Goal: Task Accomplishment & Management: Use online tool/utility

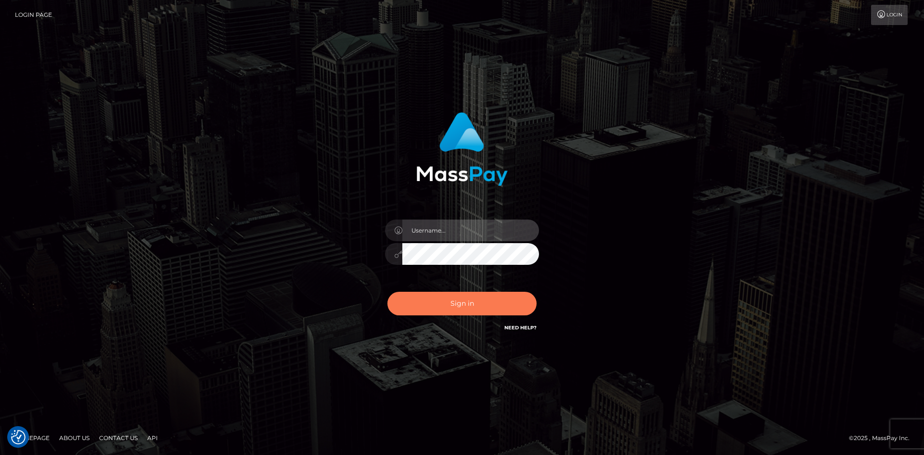
type input "alexstef"
click at [476, 308] on button "Sign in" at bounding box center [461, 304] width 149 height 24
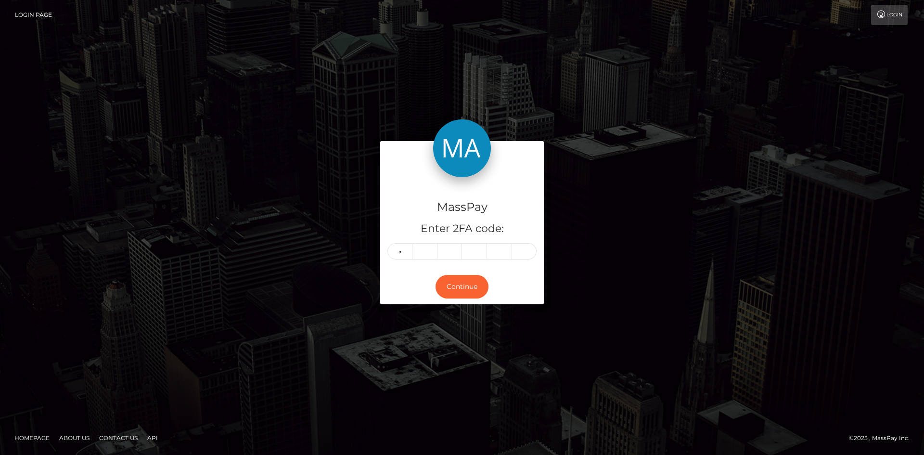
type input "6"
type input "5"
type input "7"
type input "2"
type input "0"
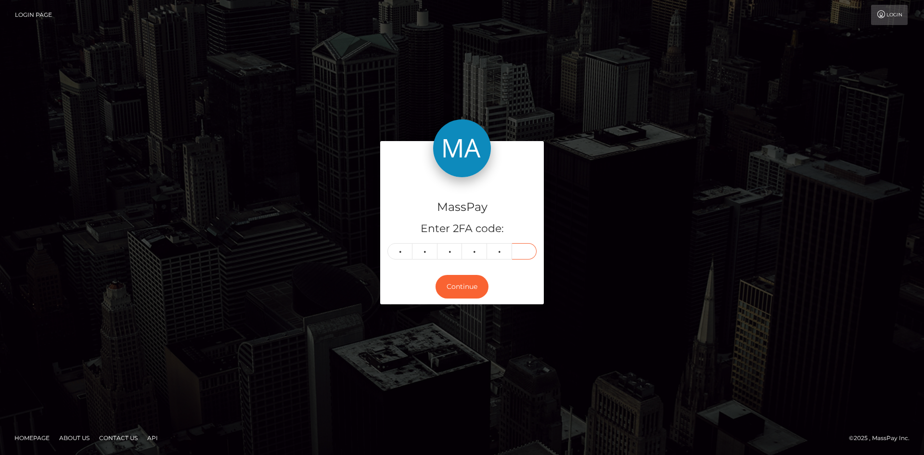
type input "6"
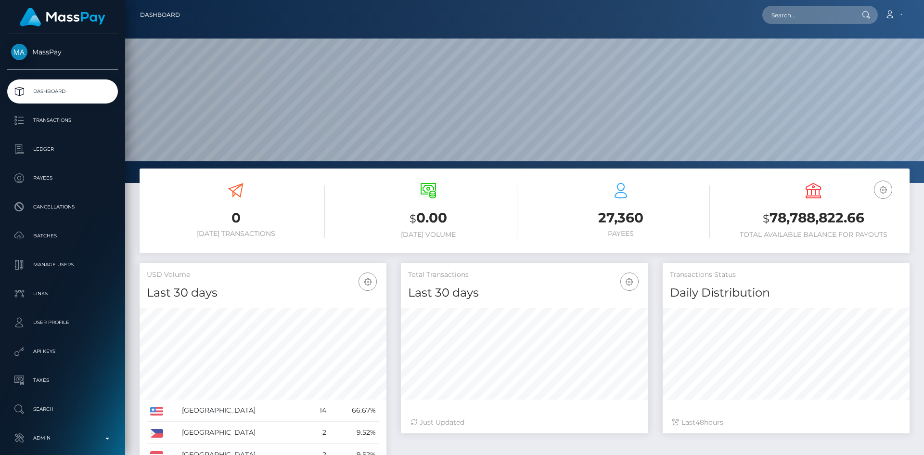
scroll to position [171, 247]
click at [829, 20] on input "text" at bounding box center [807, 15] width 90 height 18
paste input "poact_tjaViYiCedE1"
type input "poact_tjaViYiCedE1"
click at [781, 51] on link "Ayotomiwa Ojo" at bounding box center [800, 50] width 77 height 18
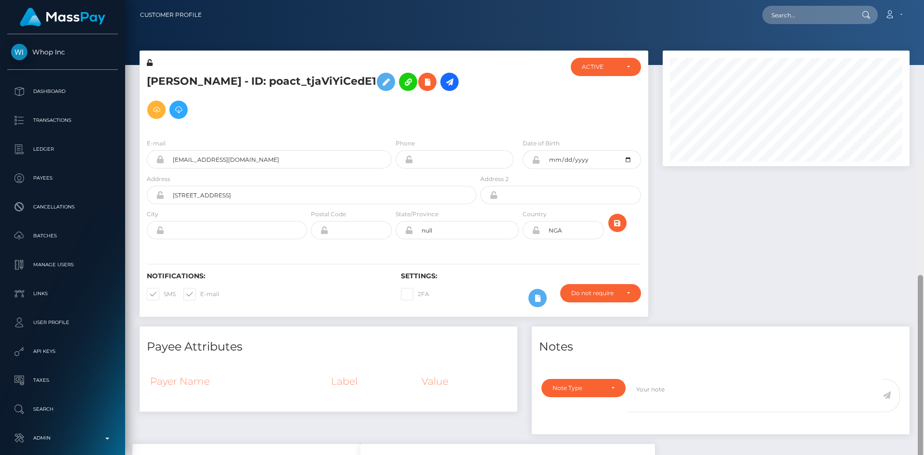
drag, startPoint x: 920, startPoint y: 114, endPoint x: 921, endPoint y: 56, distance: 57.3
click at [921, 275] on div at bounding box center [920, 442] width 5 height 334
click at [421, 83] on icon at bounding box center [427, 82] width 12 height 12
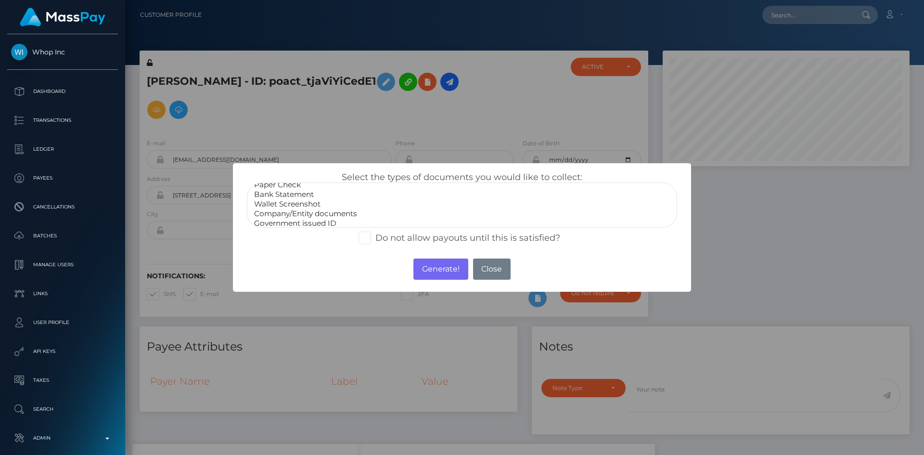
scroll to position [19, 0]
select select "Government issued ID"
click at [304, 212] on option "Government issued ID" at bounding box center [462, 210] width 418 height 10
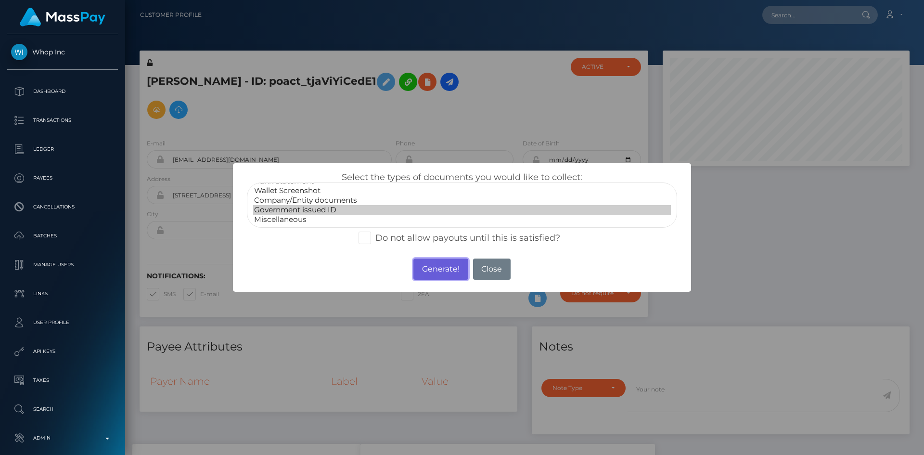
click at [439, 268] on button "Generate!" at bounding box center [440, 268] width 54 height 21
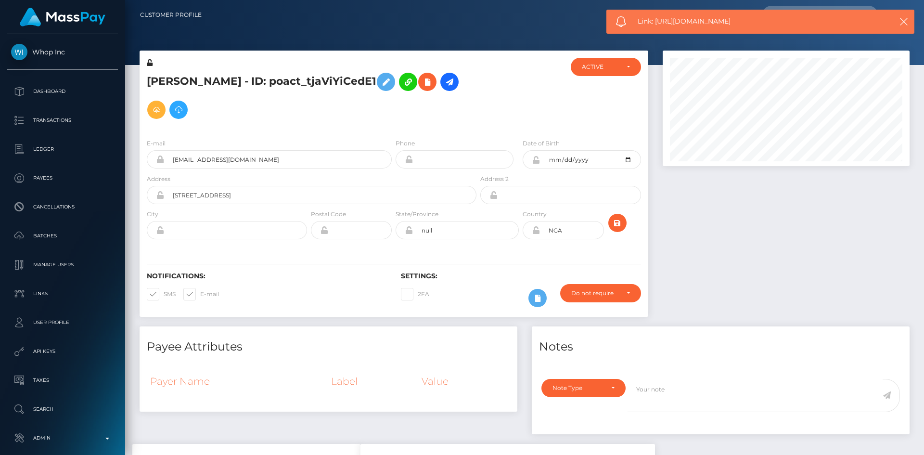
click at [706, 18] on span "Link: https://l.maspay.io/XgJty" at bounding box center [757, 21] width 238 height 10
copy span "Link: https://l.maspay.io/XgJty"
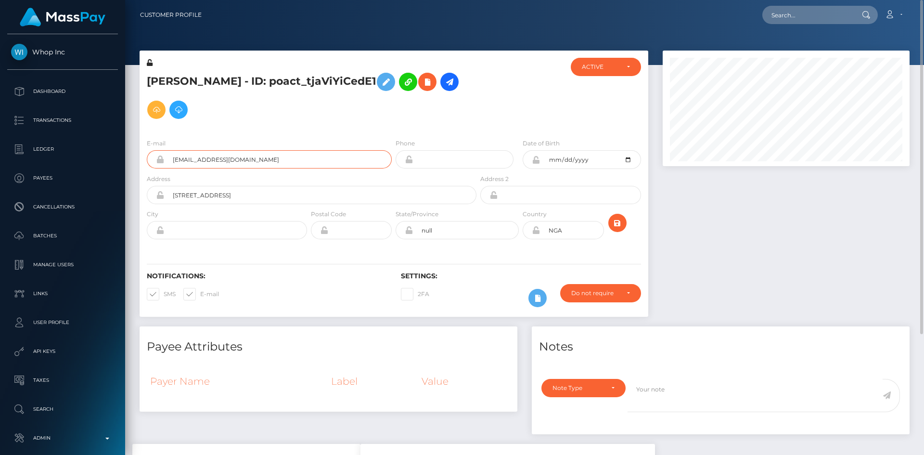
click at [269, 161] on input "leonazemi6+a197be8c0c@gmail.com" at bounding box center [278, 159] width 228 height 18
click at [824, 13] on input "text" at bounding box center [807, 15] width 90 height 18
paste input "poact_AX59mxIq8xn6"
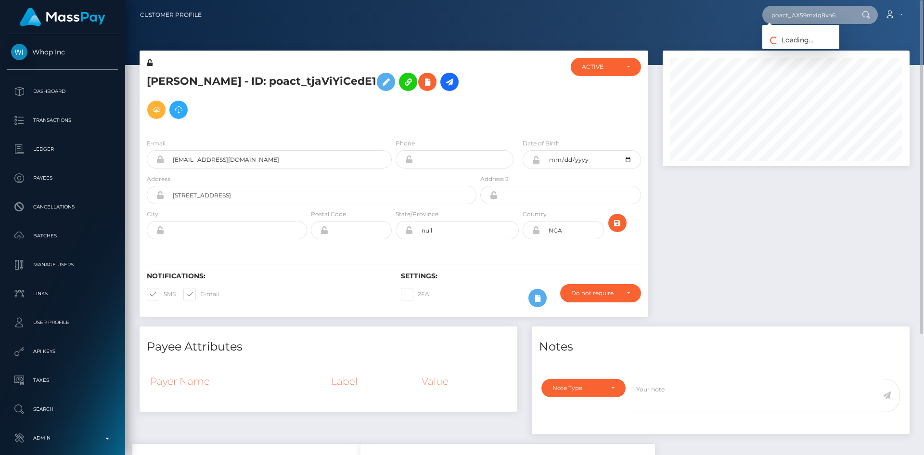
type input "poact_AX59mxIq8xn6"
click at [795, 51] on link "Sahil Jassal" at bounding box center [800, 50] width 77 height 18
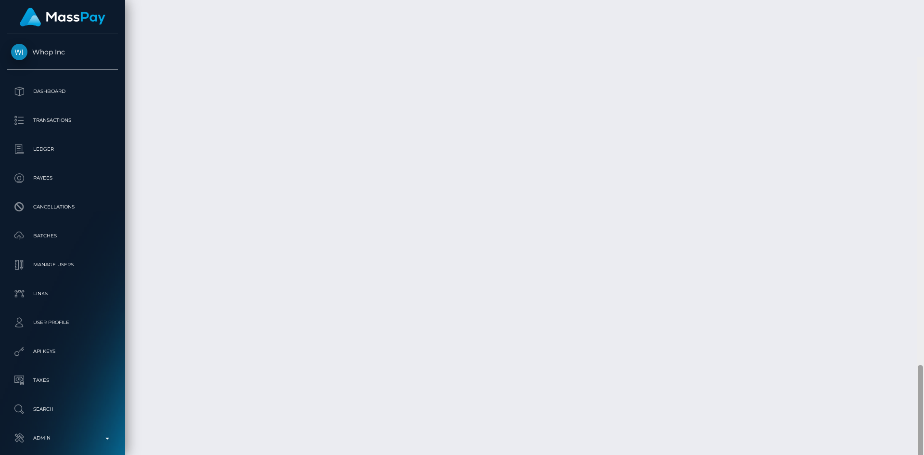
scroll to position [1054, 0]
drag, startPoint x: 919, startPoint y: 106, endPoint x: 923, endPoint y: 361, distance: 255.0
click at [923, 361] on div at bounding box center [920, 427] width 7 height 455
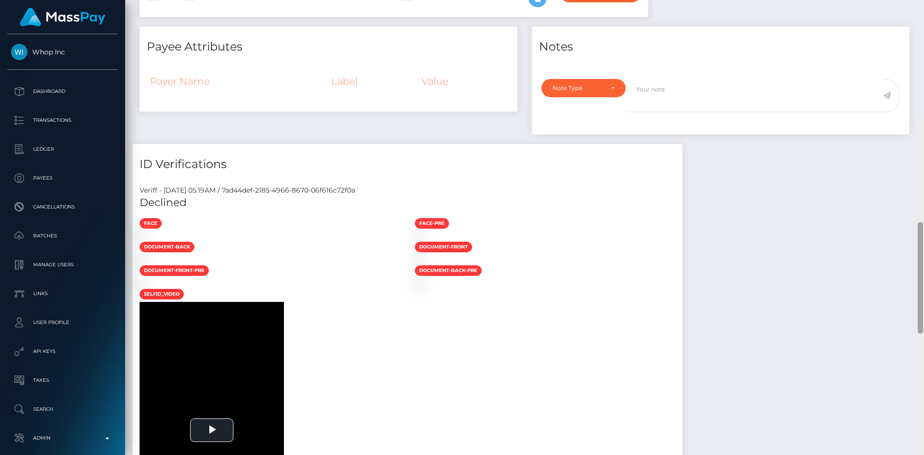
scroll to position [0, 0]
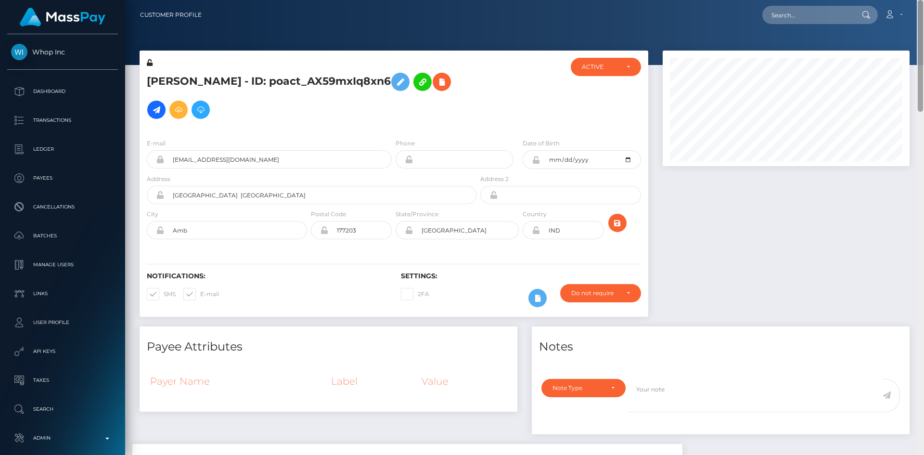
drag, startPoint x: 919, startPoint y: 341, endPoint x: 740, endPoint y: 53, distance: 338.9
click at [918, 43] on div at bounding box center [920, 56] width 5 height 112
click at [784, 12] on input "text" at bounding box center [807, 15] width 90 height 18
paste input "309947"
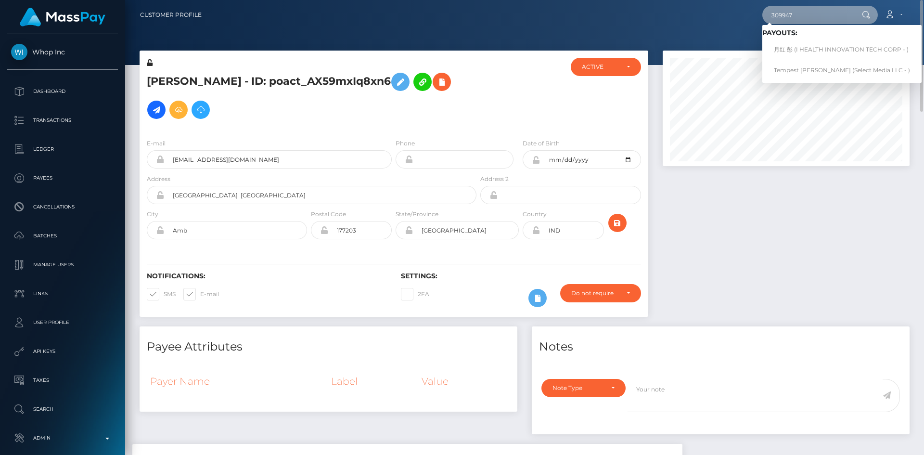
click at [835, 18] on input "309947" at bounding box center [807, 15] width 90 height 18
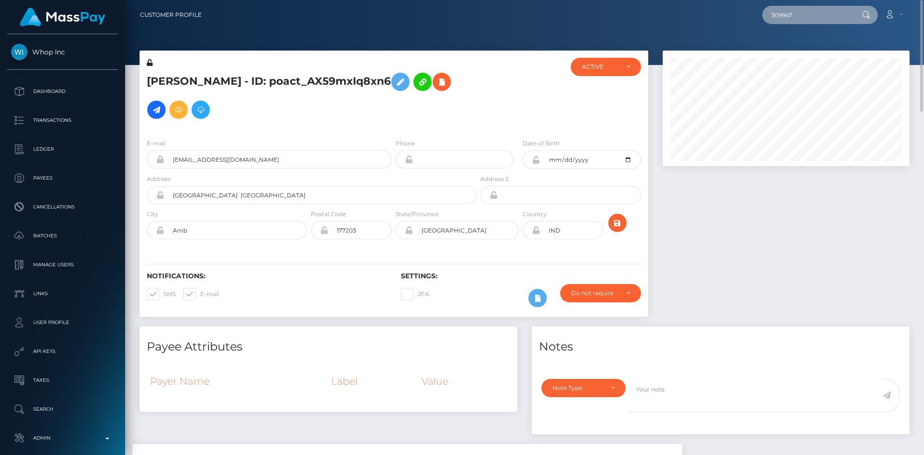
paste input "121635021"
type input "121635021"
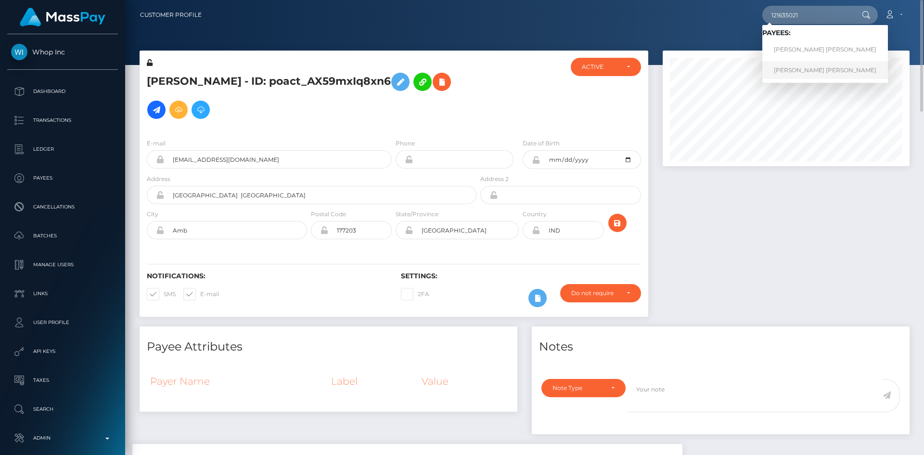
click at [821, 70] on link "[PERSON_NAME] [PERSON_NAME]" at bounding box center [825, 70] width 126 height 18
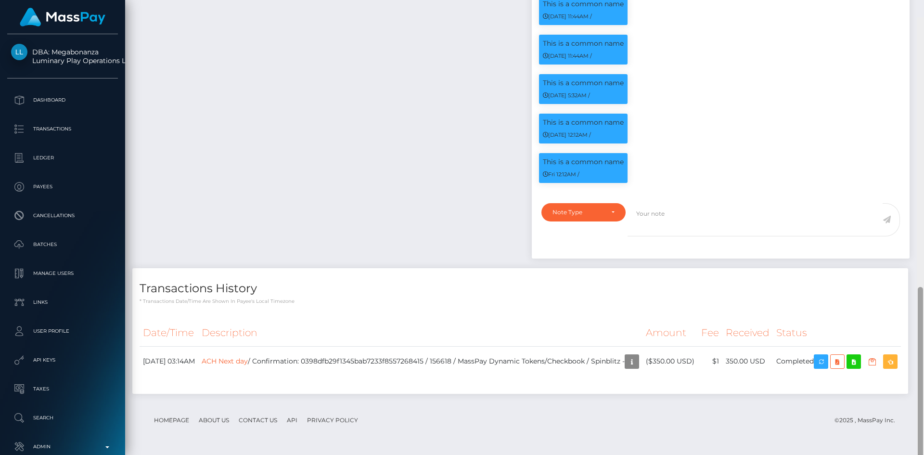
scroll to position [715, 0]
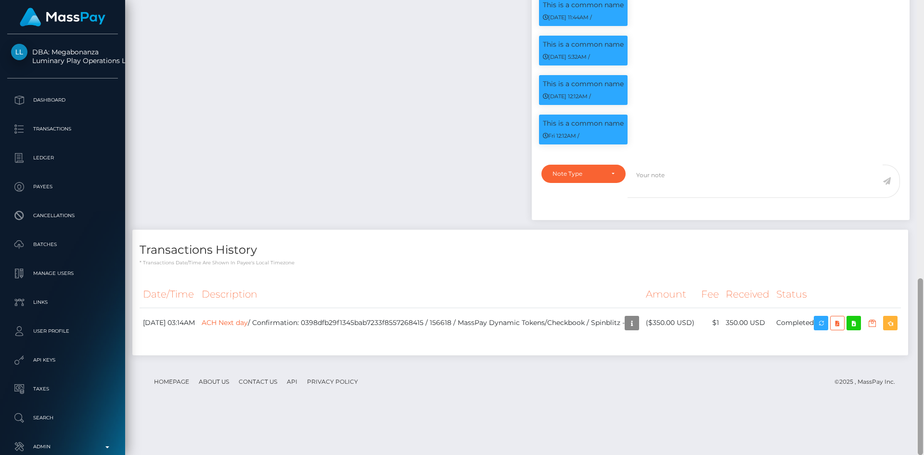
drag, startPoint x: 919, startPoint y: 119, endPoint x: 919, endPoint y: 395, distance: 275.7
click at [919, 395] on div at bounding box center [920, 366] width 5 height 177
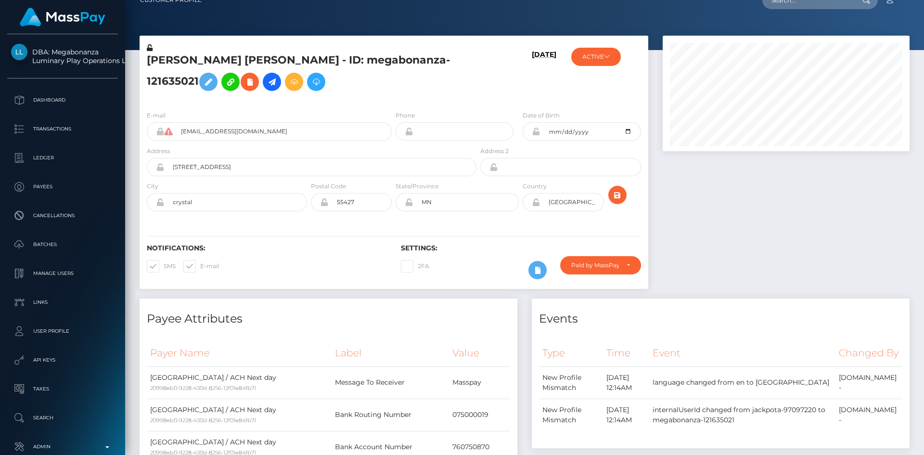
scroll to position [0, 0]
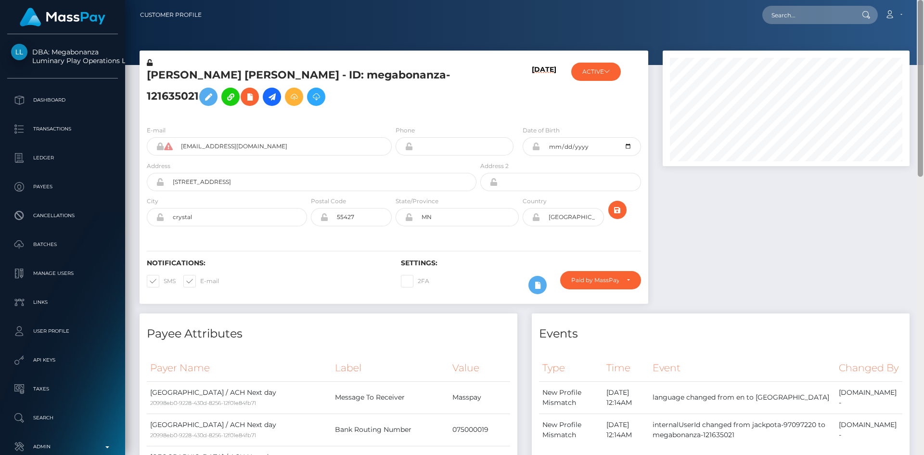
drag, startPoint x: 920, startPoint y: 346, endPoint x: 922, endPoint y: -31, distance: 377.7
click at [922, 0] on html "DBA: Megabonanza Luminary Play Operations Limited Dashboard Transactions Ledger…" at bounding box center [462, 227] width 924 height 455
click at [819, 12] on input "text" at bounding box center [807, 15] width 90 height 18
paste input "121635021"
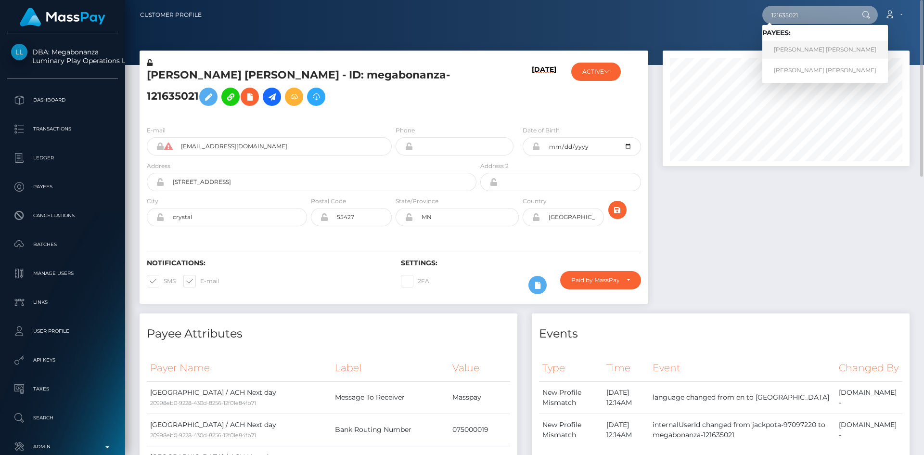
type input "121635021"
click at [800, 46] on link "[PERSON_NAME] [PERSON_NAME]" at bounding box center [825, 50] width 126 height 18
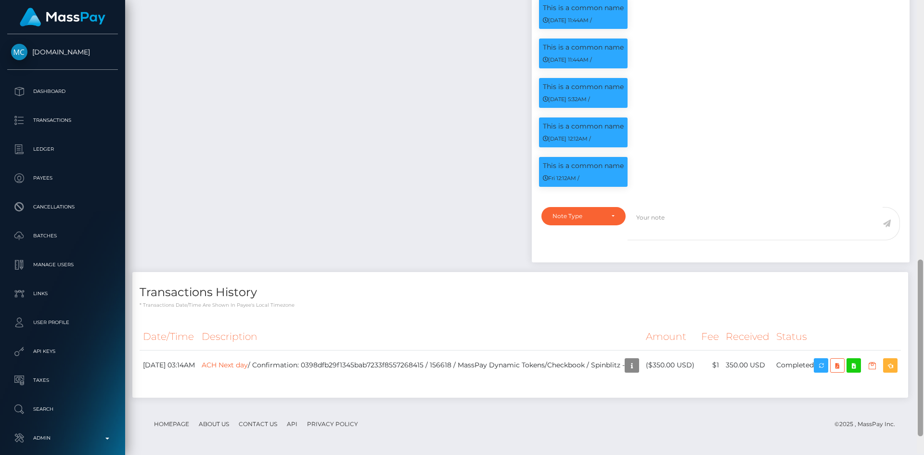
scroll to position [715, 0]
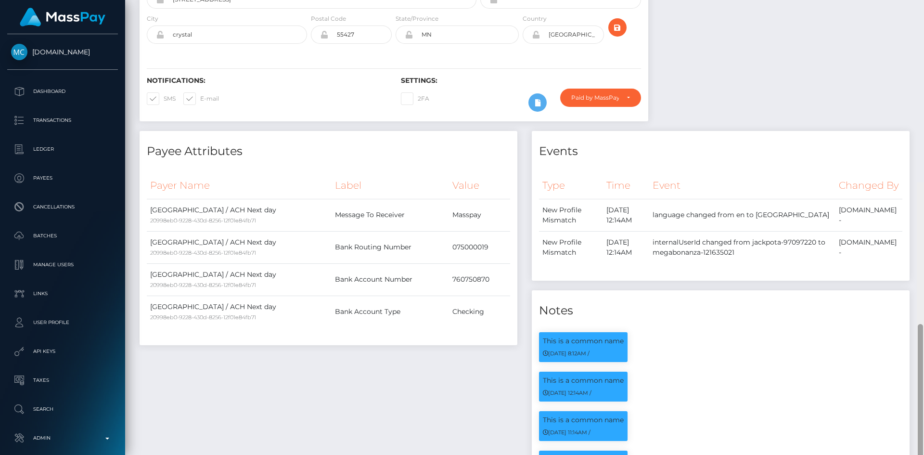
drag, startPoint x: 920, startPoint y: 129, endPoint x: 922, endPoint y: 79, distance: 50.1
click at [922, 324] on div at bounding box center [920, 412] width 5 height 177
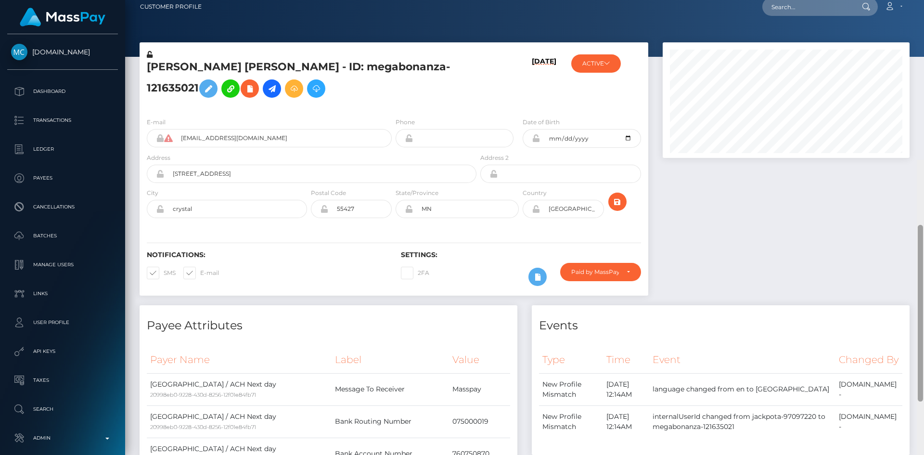
scroll to position [0, 0]
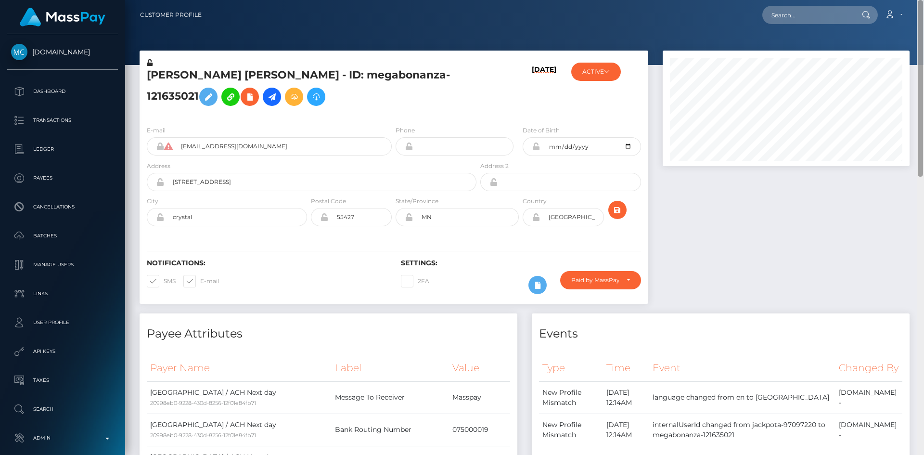
drag, startPoint x: 920, startPoint y: 123, endPoint x: 922, endPoint y: 12, distance: 111.6
click at [922, 12] on div "Customer Profile Loading... Loading..." at bounding box center [524, 227] width 799 height 455
click at [244, 103] on icon at bounding box center [250, 97] width 12 height 12
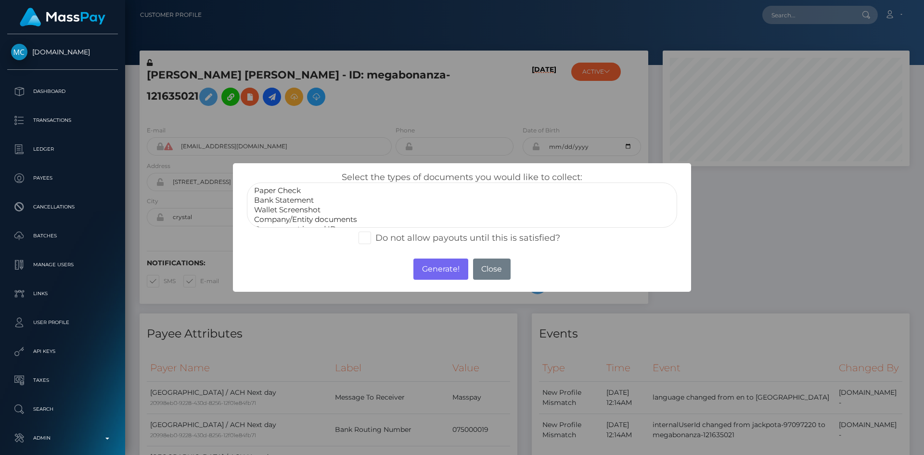
scroll to position [19, 0]
select select "Government issued ID"
click at [314, 211] on option "Government issued ID" at bounding box center [462, 210] width 418 height 10
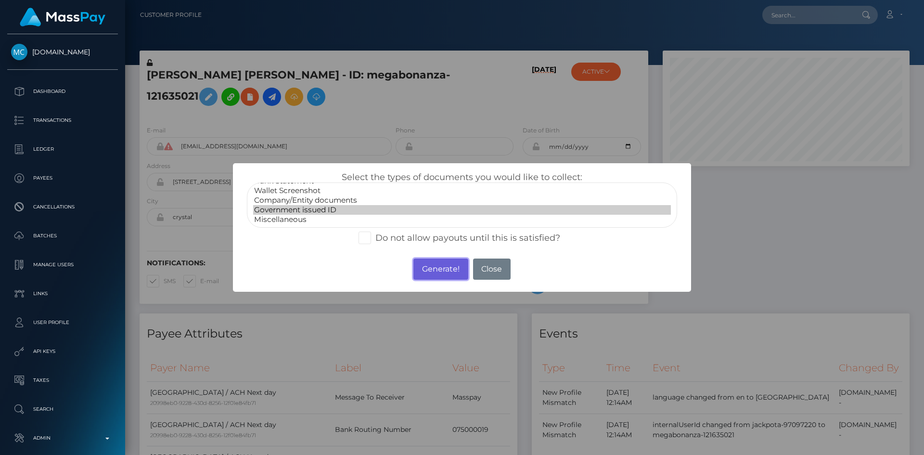
click at [447, 272] on button "Generate!" at bounding box center [440, 268] width 54 height 21
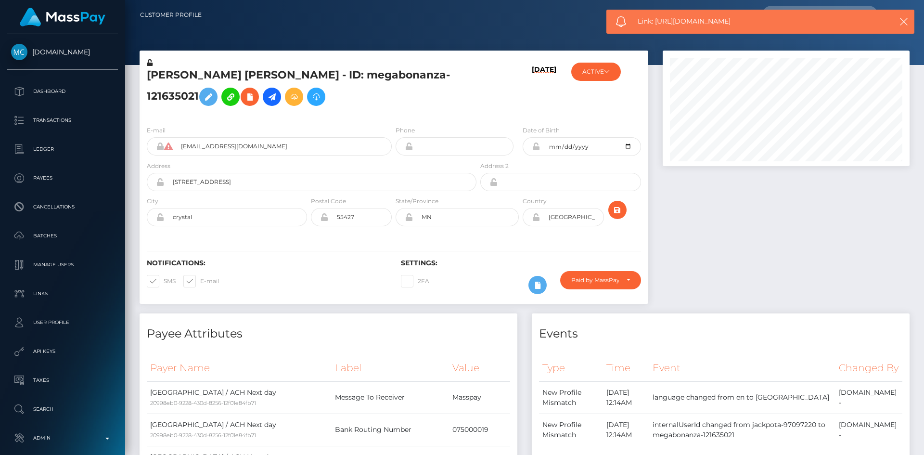
click at [688, 20] on span "Link: https://l.maspay.io/bgJul" at bounding box center [757, 21] width 238 height 10
copy span "Link: https://l.maspay.io/bgJul"
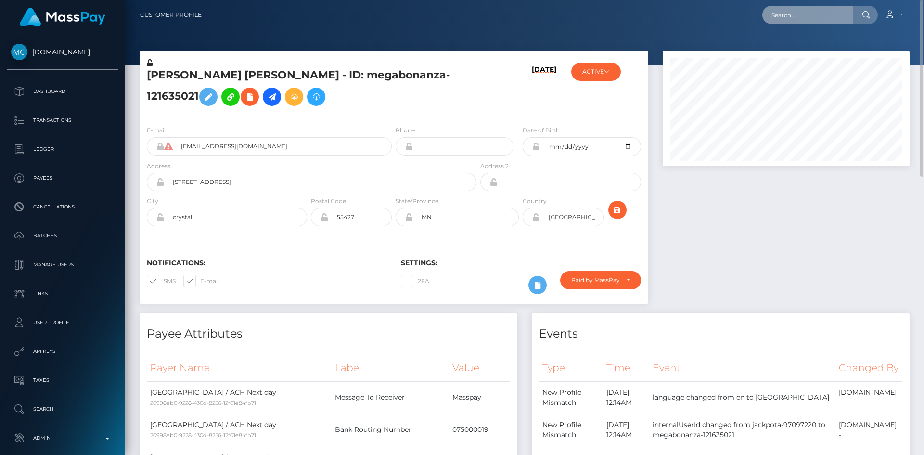
click at [805, 18] on input "text" at bounding box center [807, 15] width 90 height 18
paste input "deprogrammiert@gmail.com"
type input "deprogrammiert@gmail.com"
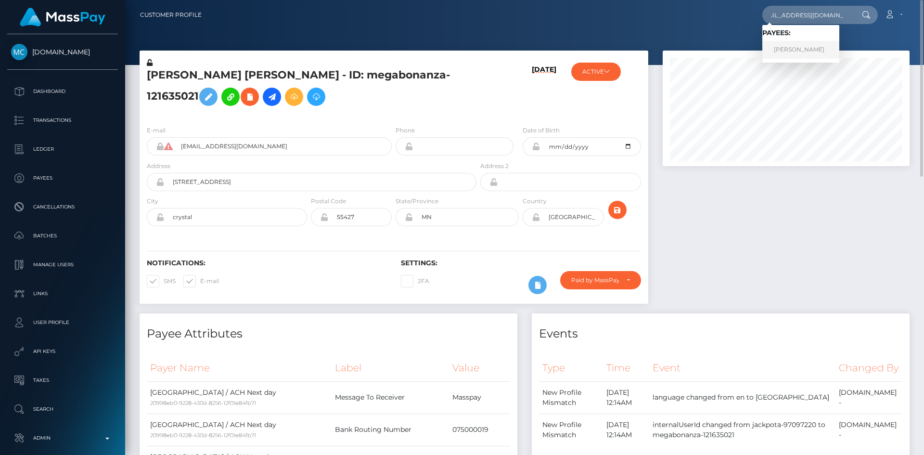
scroll to position [0, 0]
click at [792, 45] on link "Yannick Favresse" at bounding box center [800, 50] width 77 height 18
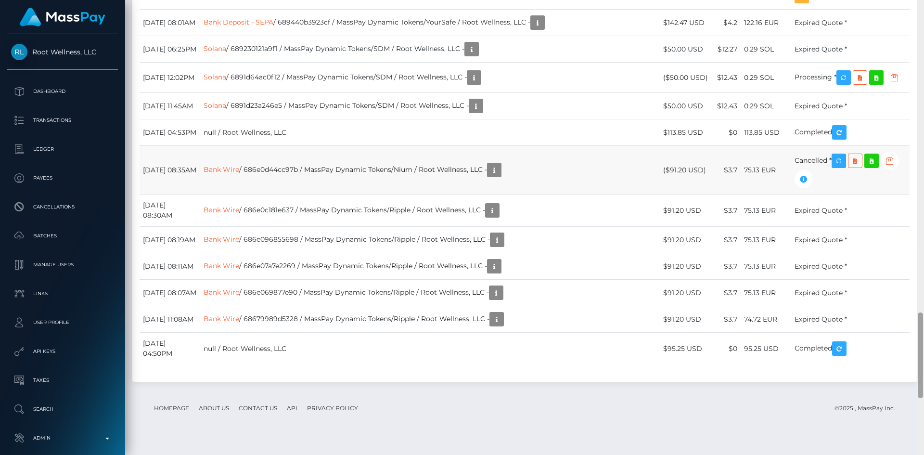
scroll to position [1724, 0]
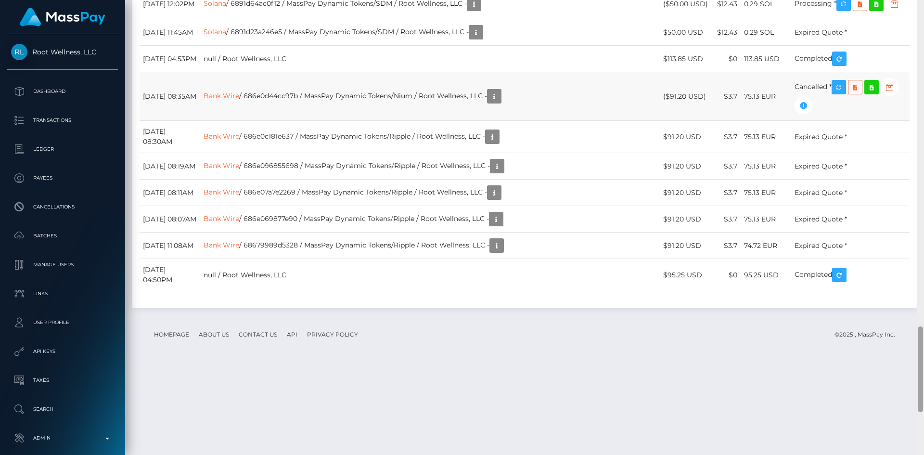
drag, startPoint x: 919, startPoint y: 82, endPoint x: 905, endPoint y: 400, distance: 317.9
click at [905, 400] on div "Customer Profile Loading... Loading..." at bounding box center [524, 227] width 799 height 455
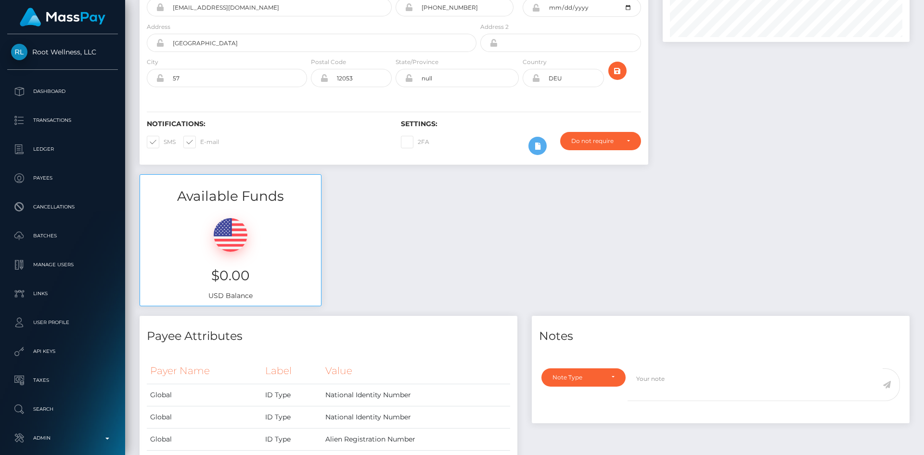
scroll to position [0, 0]
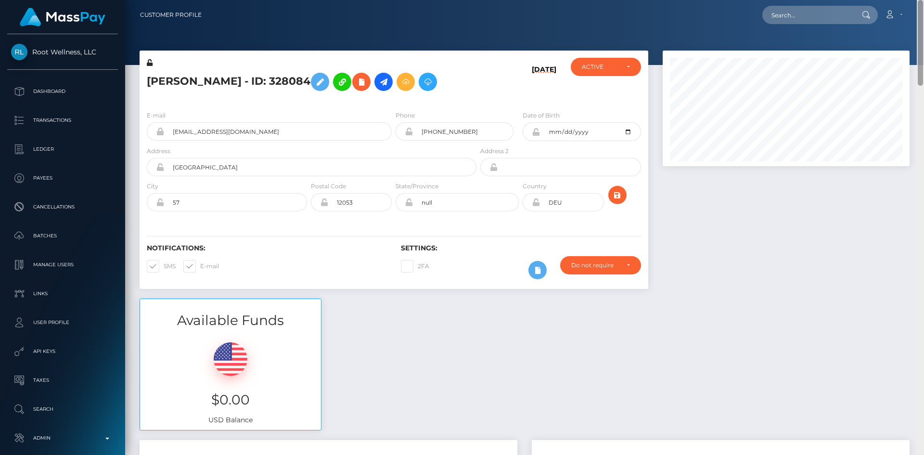
drag, startPoint x: 920, startPoint y: 344, endPoint x: 838, endPoint y: 19, distance: 335.0
click at [923, 0] on html "Root Wellness, LLC Dashboard Transactions Ledger Payees Batches" at bounding box center [462, 227] width 924 height 455
click at [793, 17] on input "text" at bounding box center [807, 15] width 90 height 18
paste input "poact_mzRllYqCblcl"
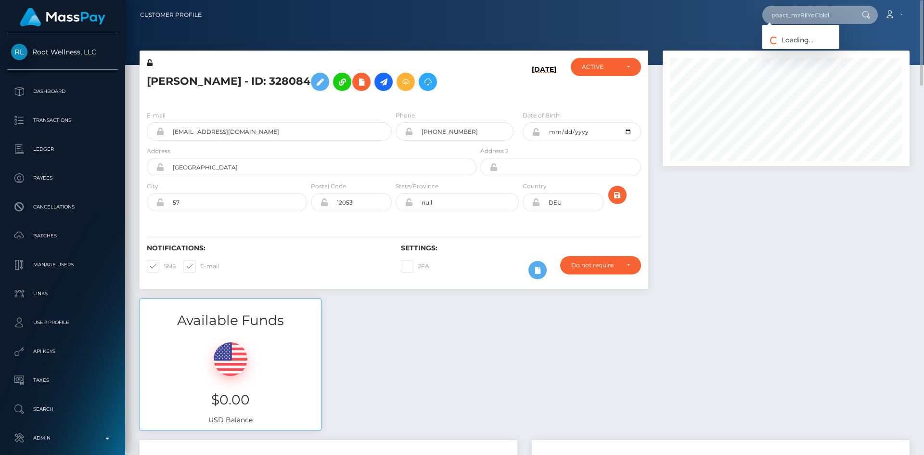
type input "poact_mzRllYqCblcl"
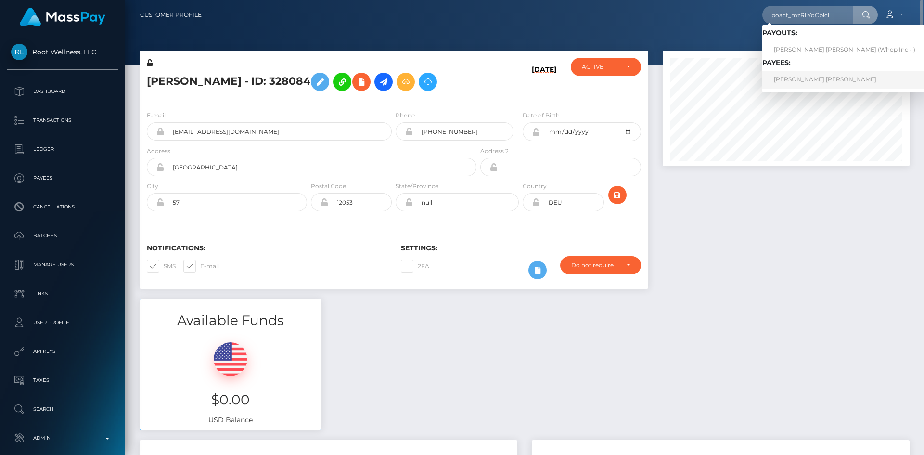
click at [802, 81] on link "ISAAC AFEEZ OKEOWO" at bounding box center [844, 80] width 165 height 18
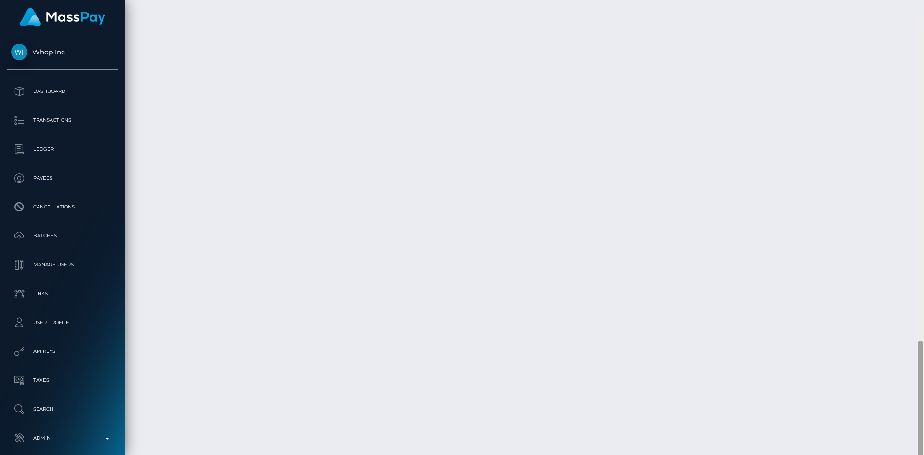
scroll to position [1316, 0]
drag, startPoint x: 920, startPoint y: 138, endPoint x: 688, endPoint y: 257, distance: 261.2
click at [911, 439] on div "Customer Profile Loading... Loading..." at bounding box center [524, 227] width 799 height 455
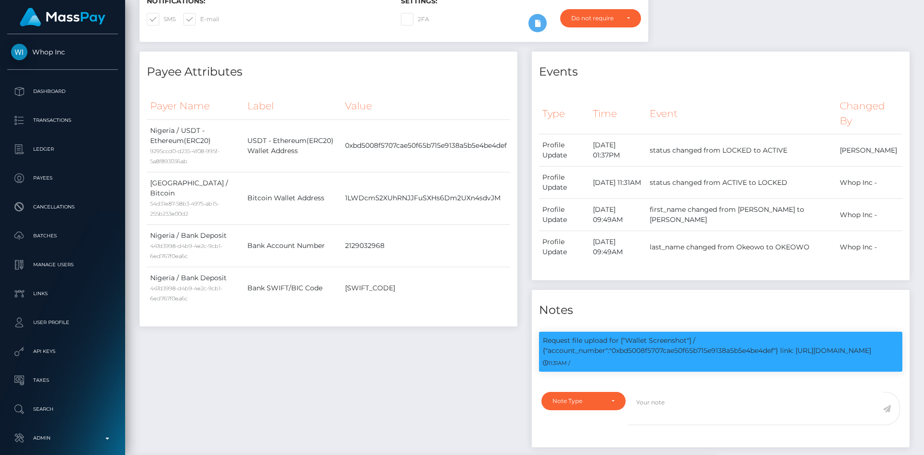
scroll to position [0, 0]
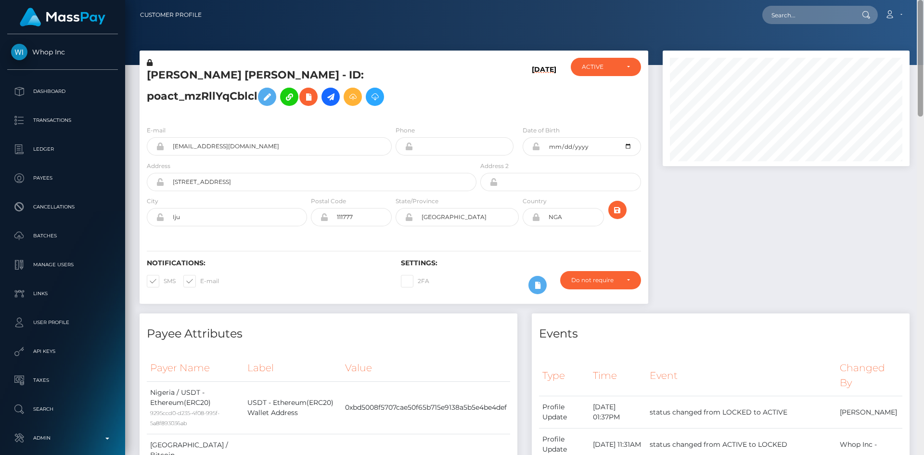
drag, startPoint x: 923, startPoint y: 309, endPoint x: 861, endPoint y: 7, distance: 308.5
click at [923, 0] on html "Whop Inc Dashboard Transactions Ledger Payees Cancellations Links" at bounding box center [462, 227] width 924 height 455
click at [810, 15] on input "text" at bounding box center [807, 15] width 90 height 18
paste input "[EMAIL_ADDRESS][DOMAIN_NAME]"
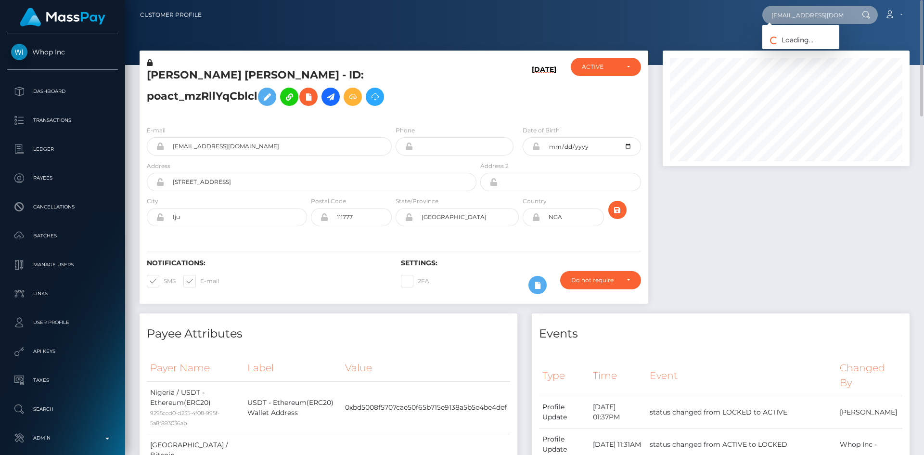
type input "[EMAIL_ADDRESS][DOMAIN_NAME]"
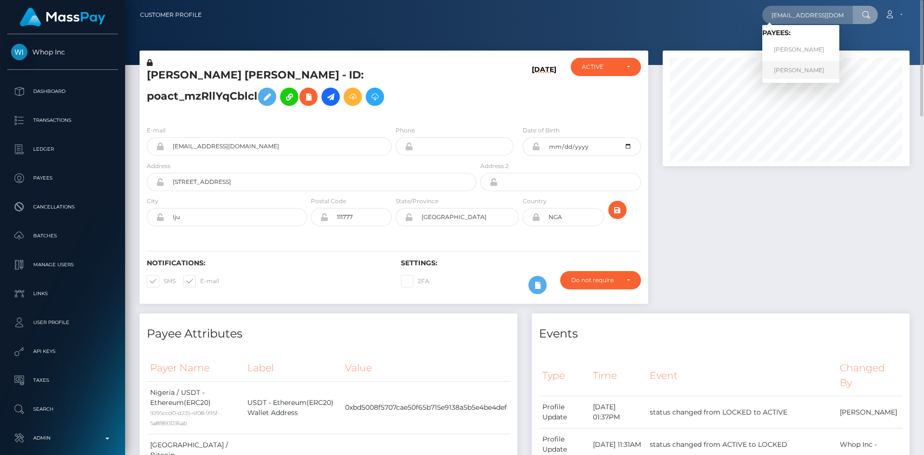
click at [794, 72] on link "[PERSON_NAME]" at bounding box center [800, 70] width 77 height 18
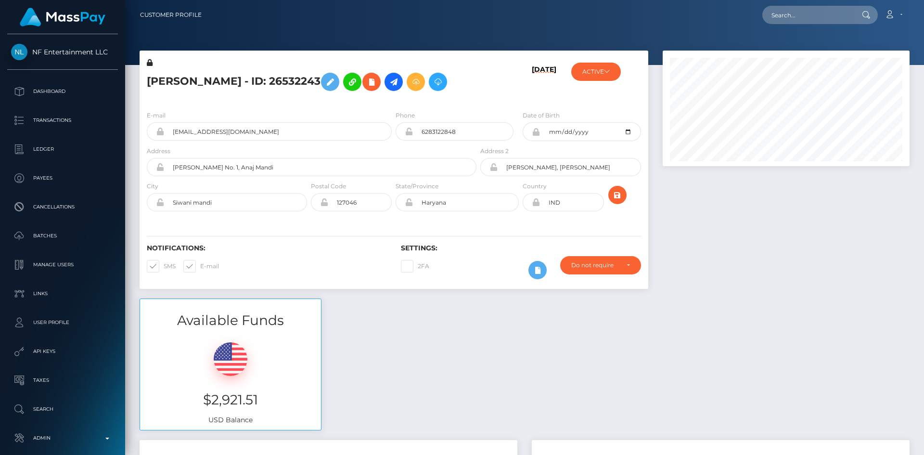
scroll to position [115, 247]
click at [813, 13] on input "text" at bounding box center [807, 15] width 90 height 18
paste input "8579696c-5463-11ec-baaa-0ee1439a1e0d"
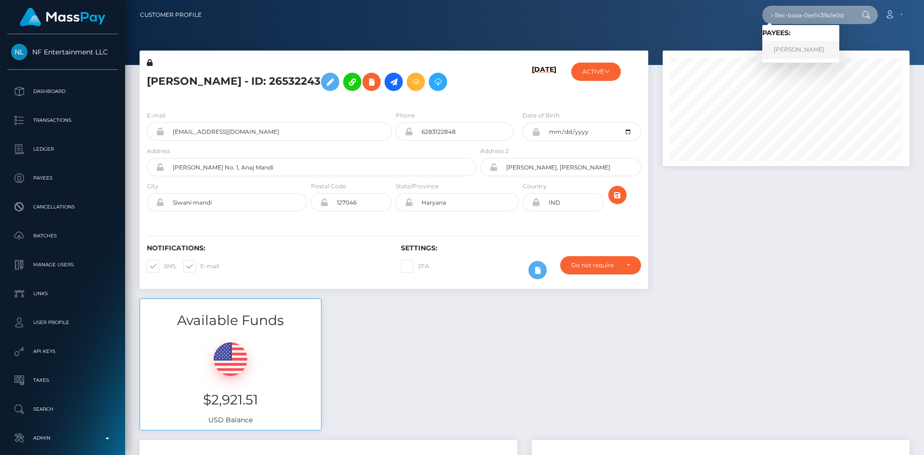
type input "8579696c-5463-11ec-baaa-0ee1439a1e0d"
click at [786, 50] on link "[PERSON_NAME]" at bounding box center [800, 50] width 77 height 18
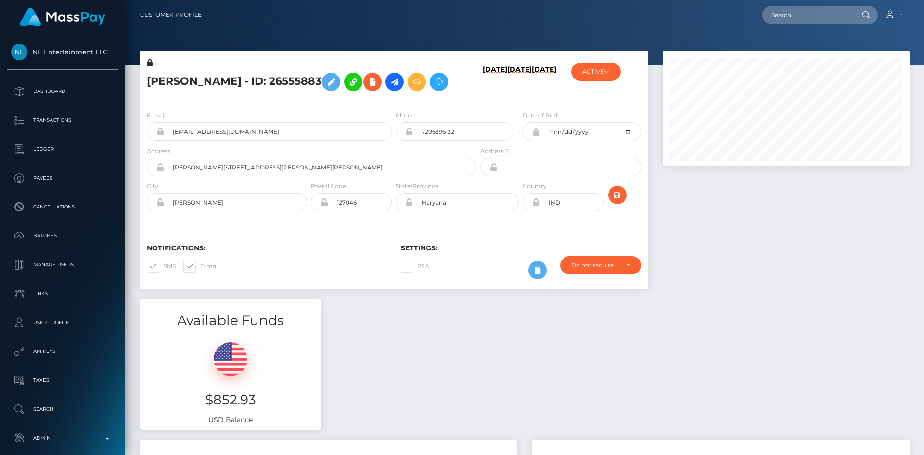
scroll to position [115, 247]
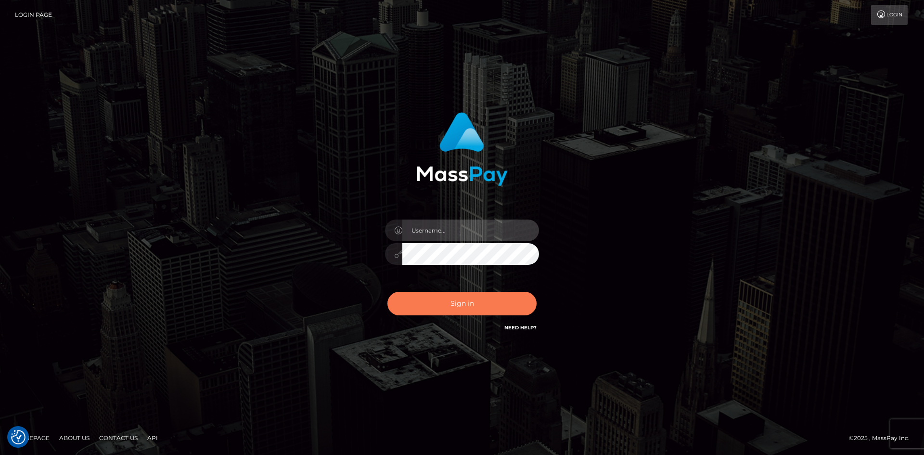
type input "alexstef"
click at [460, 299] on button "Sign in" at bounding box center [461, 304] width 149 height 24
type input "alexstef"
click at [473, 297] on button "Sign in" at bounding box center [461, 304] width 149 height 24
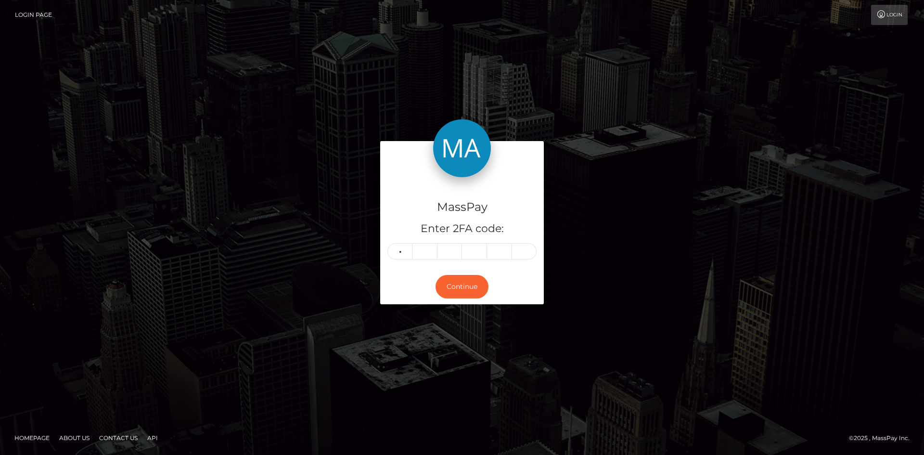
type input "7"
type input "4"
type input "5"
type input "0"
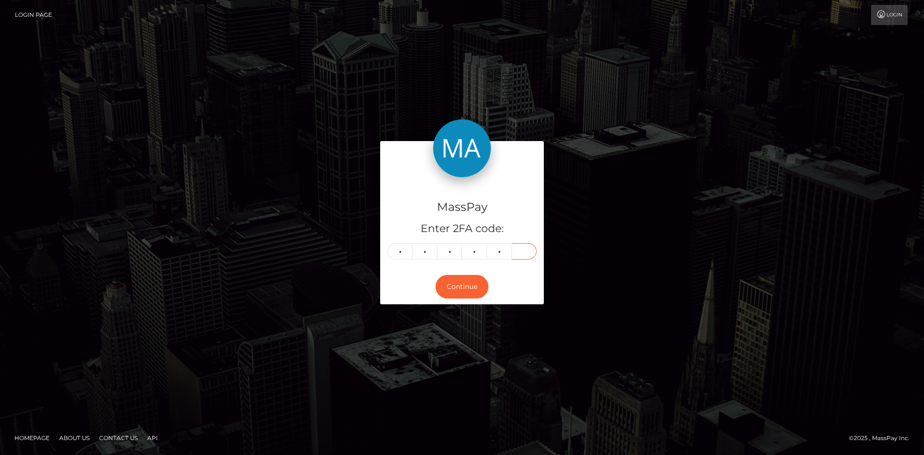
type input "8"
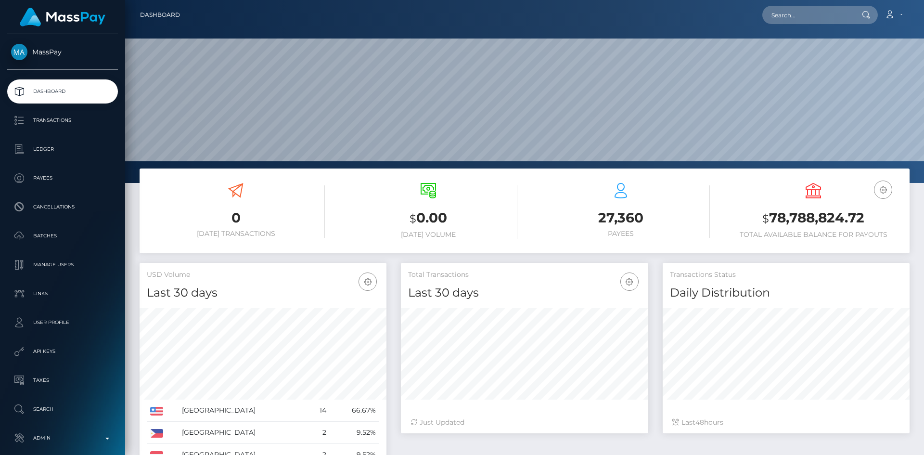
scroll to position [171, 247]
